Goal: Task Accomplishment & Management: Manage account settings

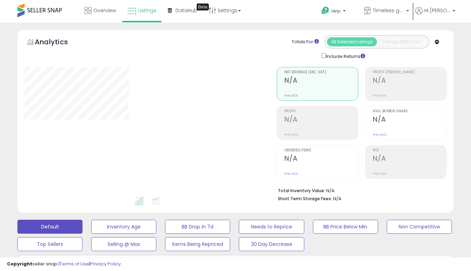
select select "**"
click at [147, 13] on span "Listings" at bounding box center [147, 10] width 18 height 7
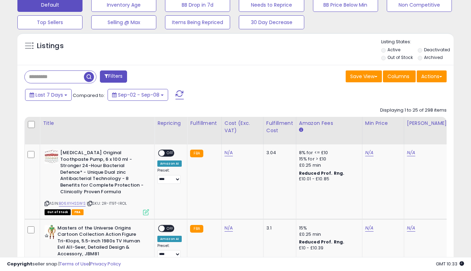
scroll to position [209, 0]
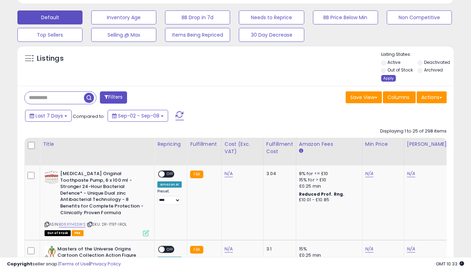
click at [389, 79] on div "Apply" at bounding box center [389, 78] width 15 height 7
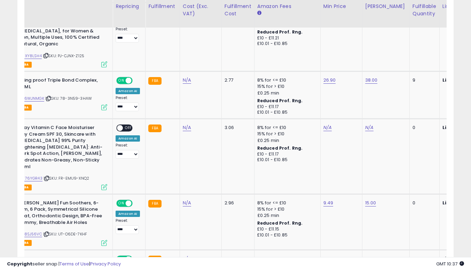
scroll to position [0, 33]
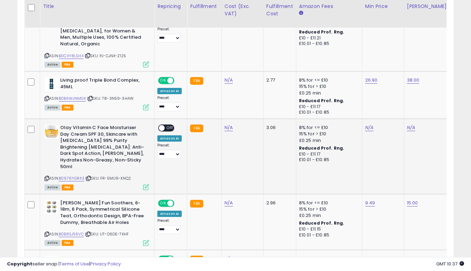
click at [47, 176] on icon at bounding box center [47, 178] width 5 height 4
click at [367, 124] on link "N/A" at bounding box center [370, 127] width 8 height 7
type input "*****"
click button "submit" at bounding box center [387, 104] width 12 height 10
click at [411, 124] on link "N/A" at bounding box center [411, 127] width 8 height 7
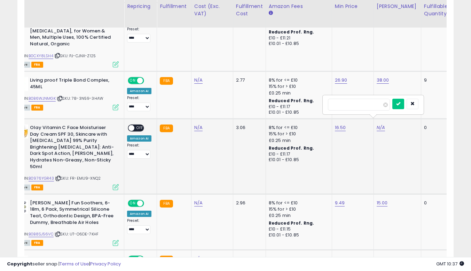
type input "**"
click button "submit" at bounding box center [399, 104] width 12 height 10
click at [139, 125] on span "OFF" at bounding box center [140, 128] width 11 height 6
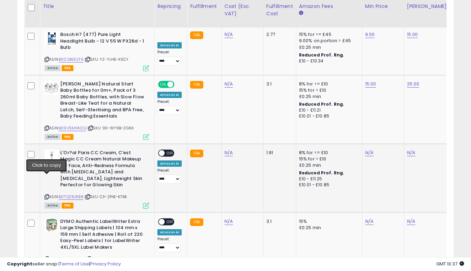
click at [46, 195] on icon at bounding box center [47, 197] width 5 height 4
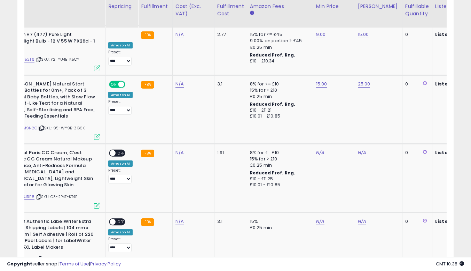
scroll to position [0, 42]
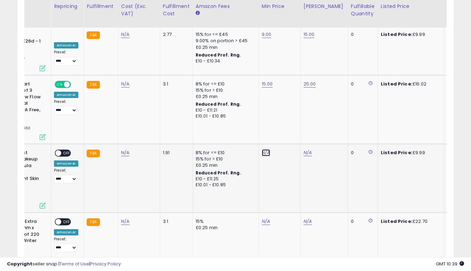
click at [266, 149] on link "N/A" at bounding box center [266, 152] width 8 height 7
type input "****"
click button "submit" at bounding box center [284, 116] width 12 height 10
click at [307, 149] on link "N/A" at bounding box center [308, 152] width 8 height 7
type input "****"
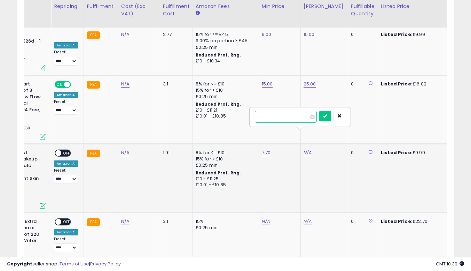
click button "submit" at bounding box center [326, 116] width 12 height 10
click at [68, 150] on span "OFF" at bounding box center [66, 153] width 11 height 6
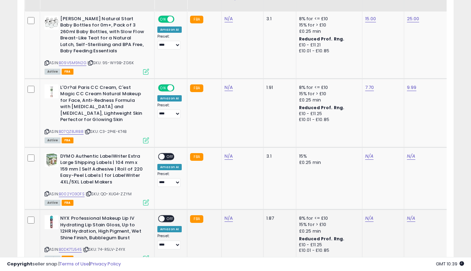
scroll to position [1276, 0]
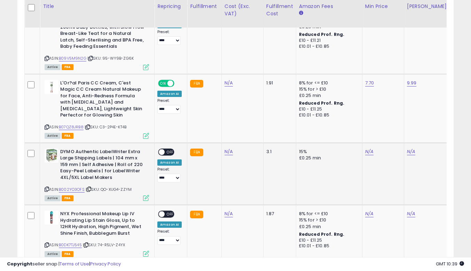
click at [45, 187] on icon at bounding box center [47, 189] width 5 height 4
click at [366, 148] on link "N/A" at bounding box center [370, 151] width 8 height 7
type input "*****"
click at [389, 117] on icon "submit" at bounding box center [387, 115] width 4 height 4
click at [411, 148] on link "N/A" at bounding box center [411, 151] width 8 height 7
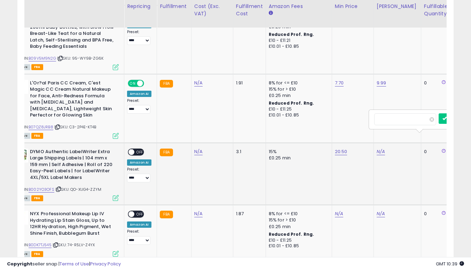
scroll to position [0, 30]
type input "**"
click button "submit" at bounding box center [399, 115] width 12 height 10
drag, startPoint x: 143, startPoint y: 132, endPoint x: 140, endPoint y: 137, distance: 5.0
click at [143, 149] on span "OFF" at bounding box center [140, 152] width 11 height 6
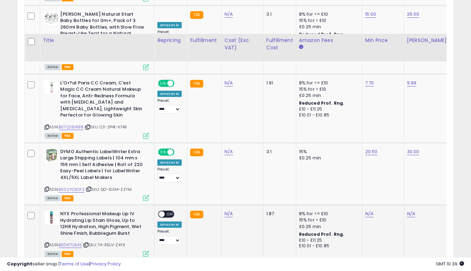
scroll to position [1311, 0]
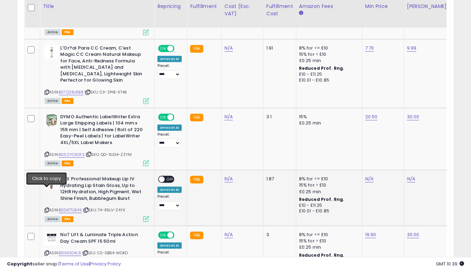
click at [47, 208] on icon at bounding box center [47, 210] width 5 height 4
click at [369, 175] on link "N/A" at bounding box center [370, 178] width 8 height 7
type input "****"
click button "submit" at bounding box center [387, 142] width 12 height 10
click at [413, 175] on link "N/A" at bounding box center [411, 178] width 8 height 7
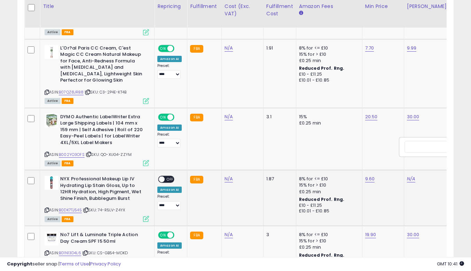
scroll to position [0, 30]
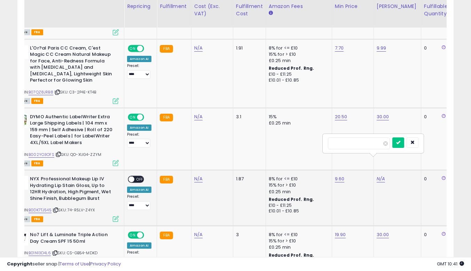
type input "**"
click button "submit" at bounding box center [399, 142] width 12 height 10
click at [388, 175] on link at bounding box center [391, 178] width 6 height 7
click at [377, 175] on link "10.00" at bounding box center [382, 178] width 11 height 7
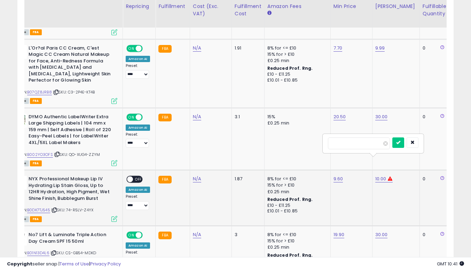
type input "*"
type input "****"
click button "submit" at bounding box center [399, 142] width 12 height 10
click at [140, 176] on span "OFF" at bounding box center [138, 179] width 11 height 6
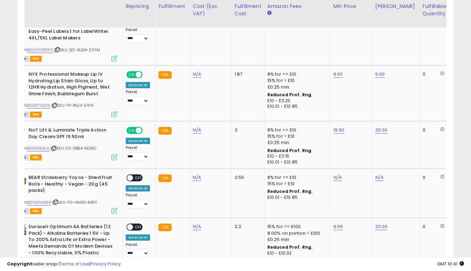
scroll to position [0, 0]
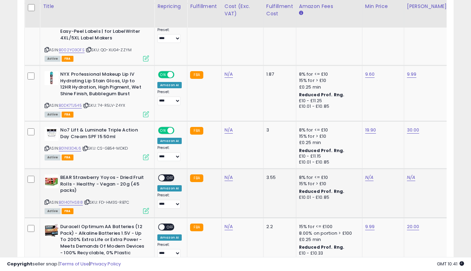
click at [46, 200] on icon at bounding box center [47, 202] width 5 height 4
click at [367, 174] on link "N/A" at bounding box center [370, 177] width 8 height 7
type input "**"
click button "submit" at bounding box center [387, 141] width 12 height 10
click at [411, 174] on link "N/A" at bounding box center [411, 177] width 8 height 7
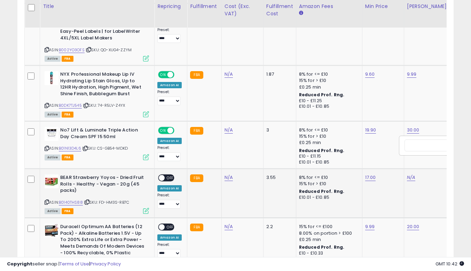
scroll to position [0, 30]
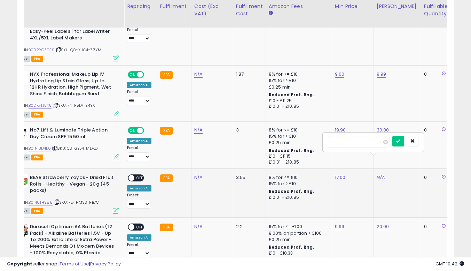
type input "**"
click button "submit" at bounding box center [399, 141] width 12 height 10
click at [137, 175] on span "OFF" at bounding box center [140, 178] width 11 height 6
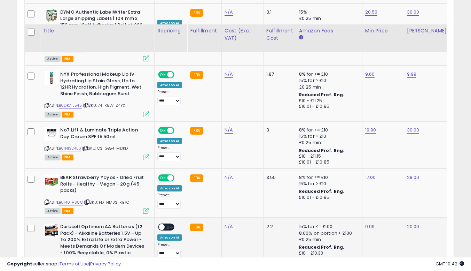
scroll to position [1451, 0]
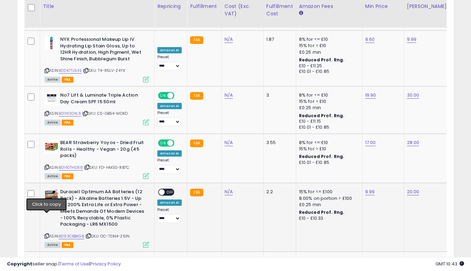
click at [46, 234] on icon at bounding box center [47, 236] width 5 height 4
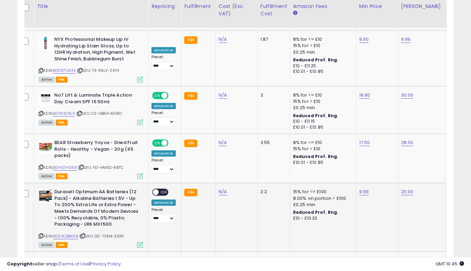
scroll to position [0, 0]
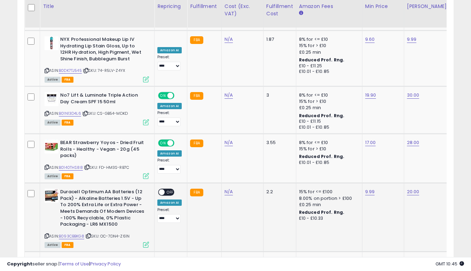
click at [171, 189] on div "ON OFF" at bounding box center [166, 192] width 16 height 7
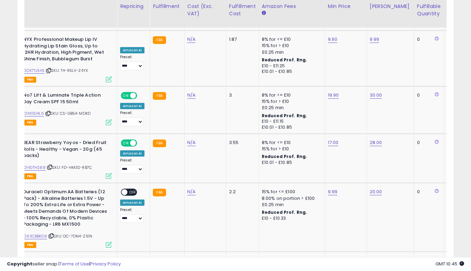
scroll to position [0, 50]
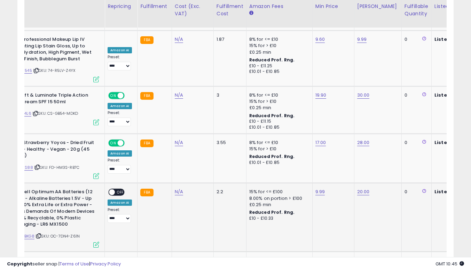
click at [118, 189] on span "OFF" at bounding box center [120, 192] width 11 height 6
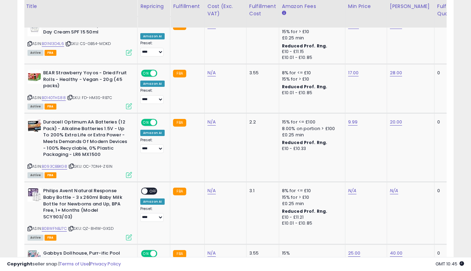
scroll to position [0, 0]
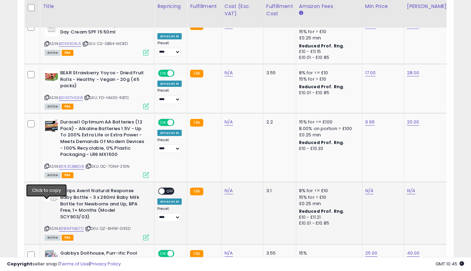
click at [47, 226] on icon at bounding box center [47, 228] width 5 height 4
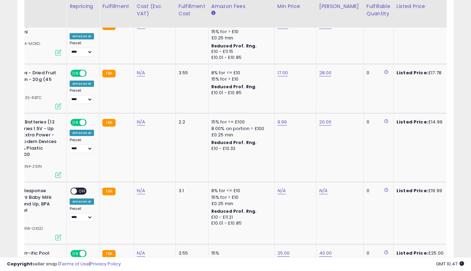
scroll to position [0, 89]
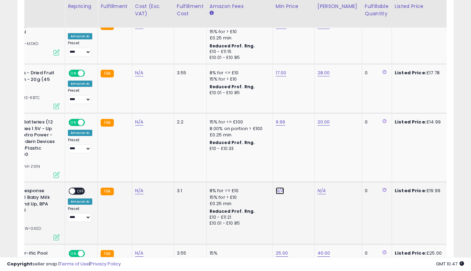
click at [277, 187] on link "N/A" at bounding box center [280, 190] width 8 height 7
type input "**"
click button "submit" at bounding box center [298, 154] width 12 height 10
click at [321, 187] on link "N/A" at bounding box center [322, 190] width 8 height 7
type input "**"
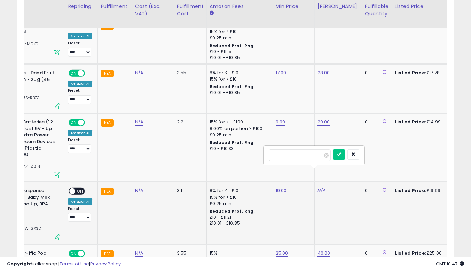
click button "submit" at bounding box center [339, 154] width 12 height 10
click at [79, 187] on div "ON OFF" at bounding box center [77, 190] width 16 height 7
click at [82, 188] on span "OFF" at bounding box center [80, 191] width 11 height 6
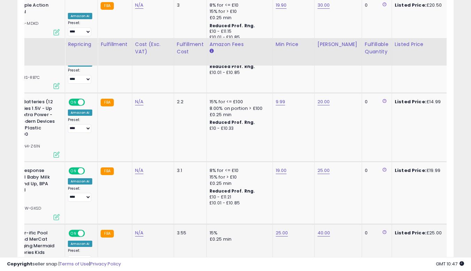
scroll to position [1590, 0]
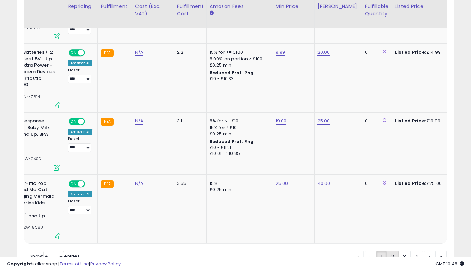
click at [391, 251] on link "2" at bounding box center [393, 257] width 12 height 12
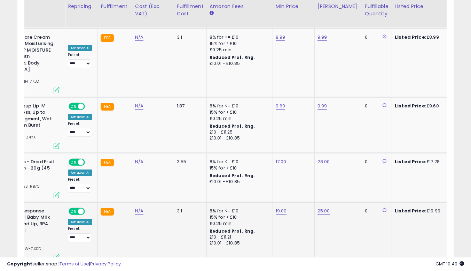
scroll to position [1627, 0]
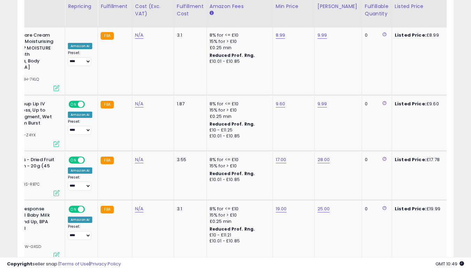
click at [405, 269] on link "3" at bounding box center [405, 275] width 12 height 12
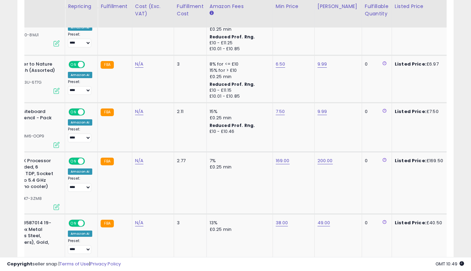
scroll to position [1480, 0]
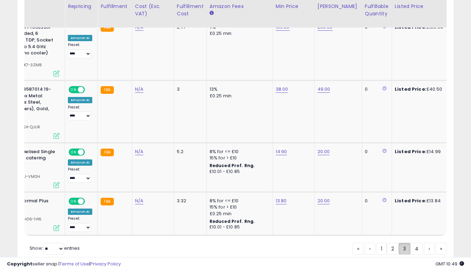
drag, startPoint x: 412, startPoint y: 221, endPoint x: 406, endPoint y: 221, distance: 5.2
click at [411, 243] on link "4" at bounding box center [417, 249] width 13 height 12
